Goal: Information Seeking & Learning: Check status

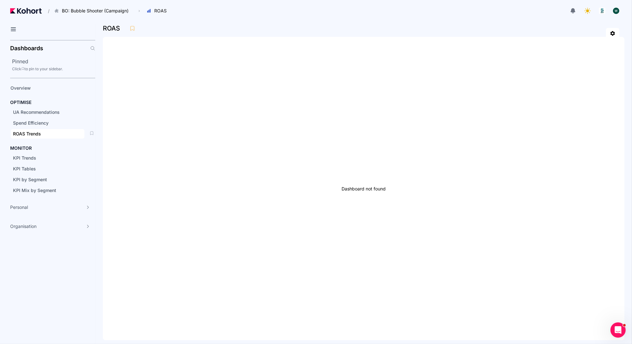
click at [36, 132] on span "ROAS Trends" at bounding box center [27, 133] width 28 height 5
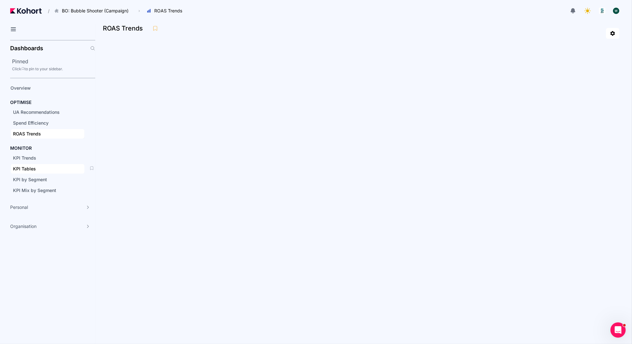
click at [29, 166] on span "KPI Tables" at bounding box center [24, 168] width 23 height 5
